Goal: Transaction & Acquisition: Purchase product/service

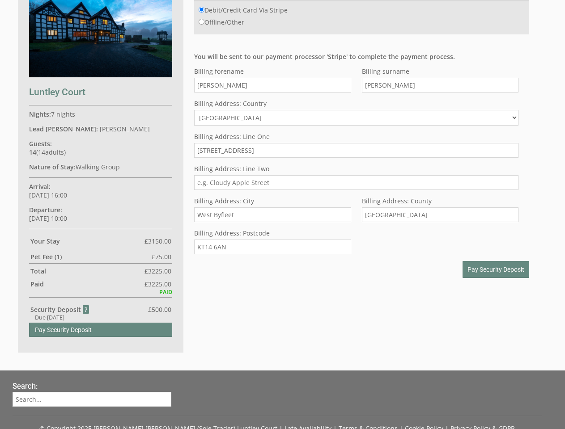
scroll to position [312, 0]
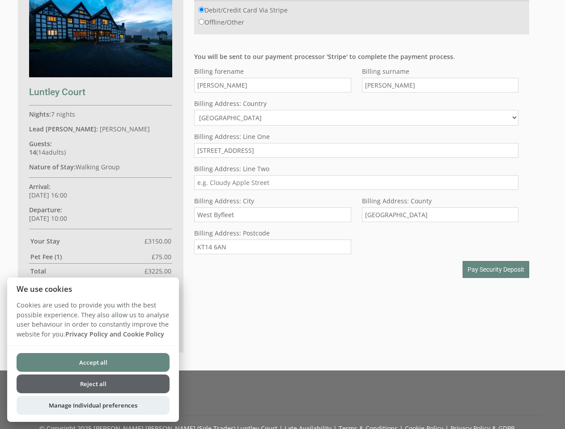
click at [282, 215] on input "West Byfleet" at bounding box center [272, 215] width 157 height 15
click at [201, 9] on input "Debit/Credit Card Via Stripe" at bounding box center [202, 10] width 6 height 6
click at [201, 21] on input "Offline/Other" at bounding box center [202, 22] width 6 height 6
radio input "true"
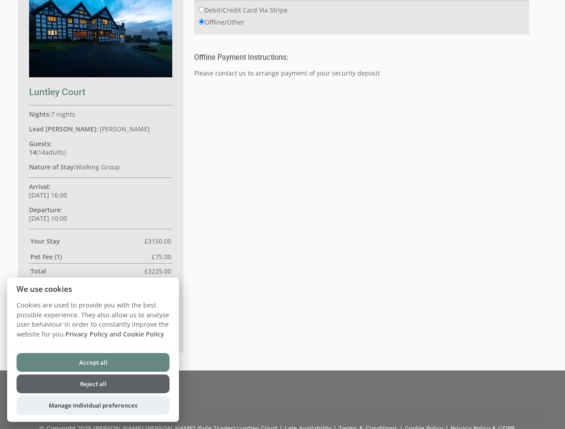
click at [356, 112] on div "Your Booking: 45 Luntley Court Nights: 7 nights Lead [PERSON_NAME]: [PERSON_NAM…" at bounding box center [277, 147] width 529 height 410
click at [496, 270] on div "Your Booking: 45 Luntley Court Nights: 7 nights Lead [PERSON_NAME]: [PERSON_NAM…" at bounding box center [277, 147] width 529 height 410
click at [93, 363] on button "Accept all" at bounding box center [93, 362] width 153 height 19
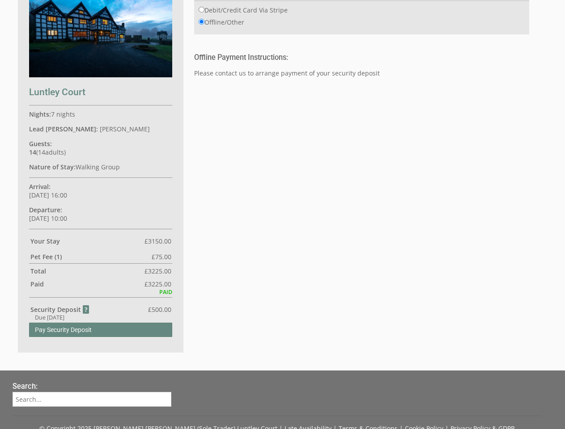
click at [93, 386] on button "Reject all" at bounding box center [93, 395] width 153 height 19
click at [93, 406] on input "search" at bounding box center [92, 399] width 159 height 15
